Goal: Information Seeking & Learning: Learn about a topic

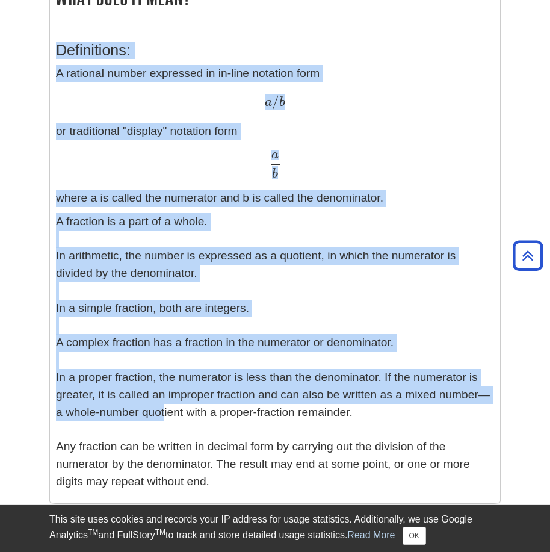
scroll to position [361, 0]
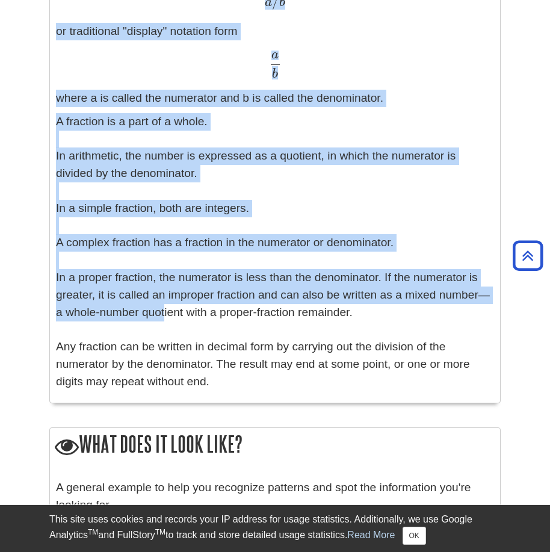
drag, startPoint x: 55, startPoint y: 125, endPoint x: 309, endPoint y: 378, distance: 358.1
click at [309, 378] on div "Definitions: A rational number expressed in in-line notation form a / b a / b o…" at bounding box center [275, 163] width 450 height 479
copy div "Definitions: A rational number expressed in in-line notation form a / b a / b o…"
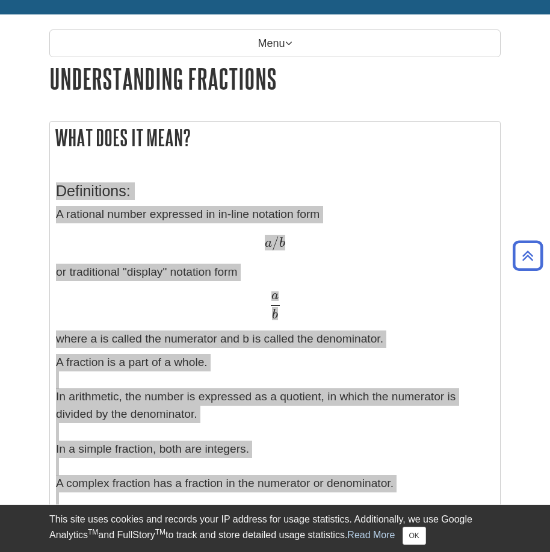
scroll to position [0, 0]
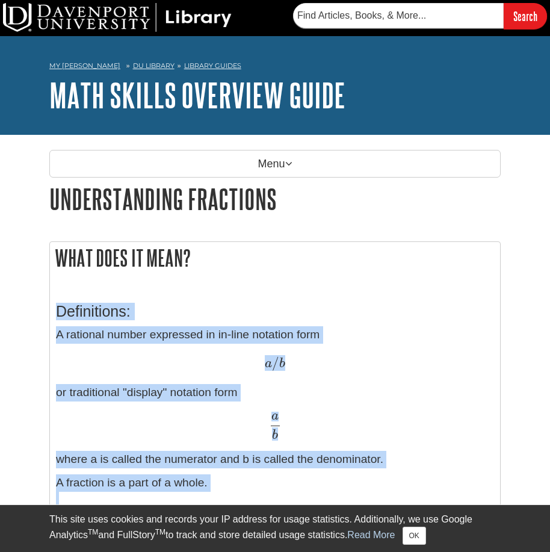
click at [107, 326] on p "A rational number expressed in in-line notation form a / b a / b or traditional…" at bounding box center [275, 397] width 438 height 142
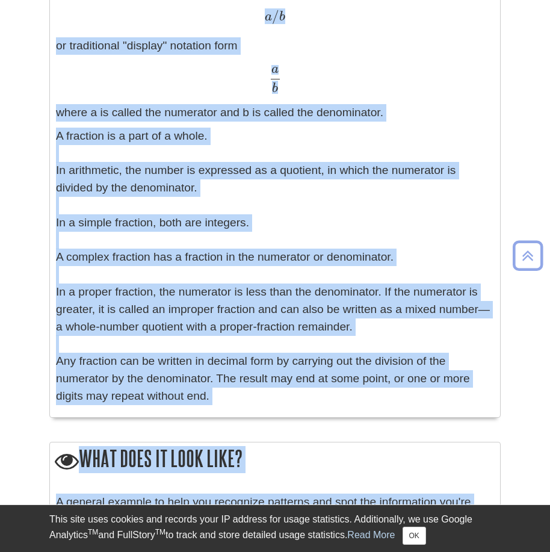
scroll to position [481, 0]
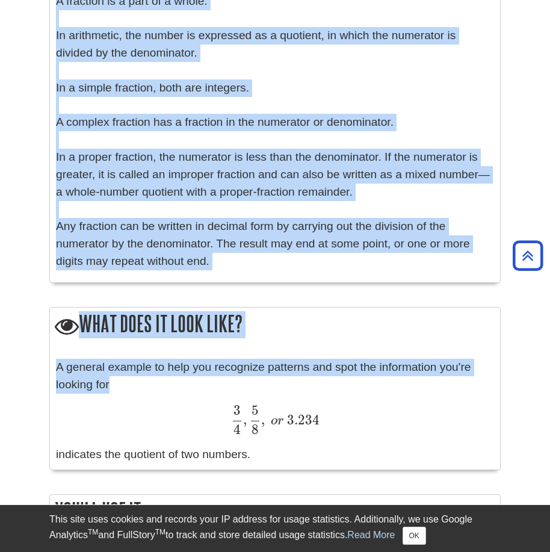
drag, startPoint x: 56, startPoint y: 334, endPoint x: 298, endPoint y: 272, distance: 249.8
click at [298, 272] on div "Definitions: A rational number expressed in in-line notation form a / b a / b o…" at bounding box center [275, 42] width 438 height 467
copy div "A rational number expressed in in-line notation form a / b a / b or traditional…"
drag, startPoint x: 223, startPoint y: 181, endPoint x: 262, endPoint y: 141, distance: 55.7
click at [223, 181] on p "A fraction is a part of a whole. In arithmetic, the number is expressed as a qu…" at bounding box center [275, 131] width 438 height 277
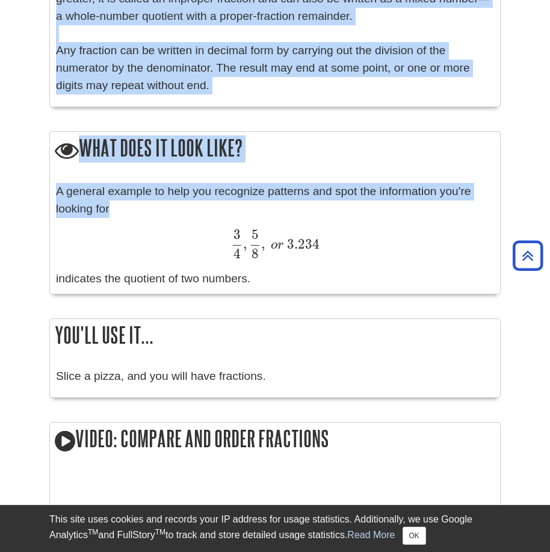
scroll to position [0, 0]
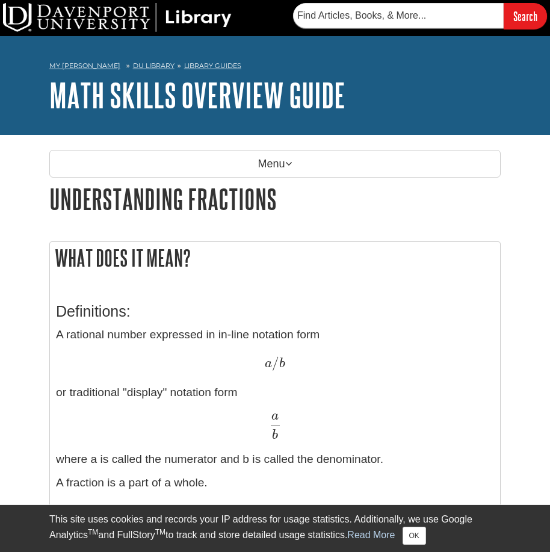
drag, startPoint x: 112, startPoint y: 19, endPoint x: 381, endPoint y: 297, distance: 386.7
click at [388, 313] on h3 "Definitions:" at bounding box center [275, 311] width 438 height 17
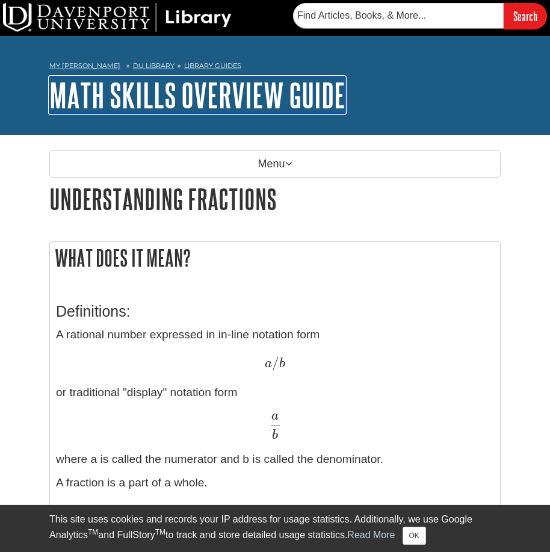
click at [180, 81] on link "Math Skills Overview Guide" at bounding box center [197, 94] width 296 height 37
